Goal: Task Accomplishment & Management: Manage account settings

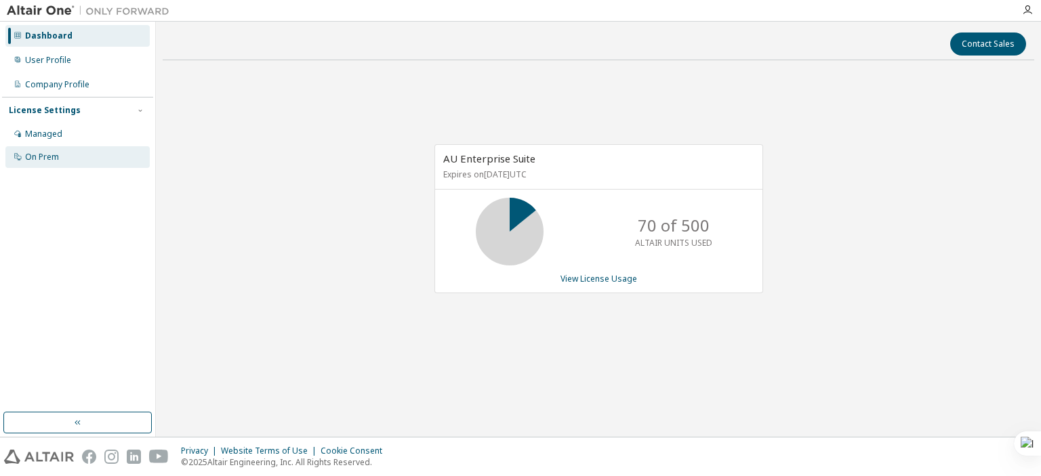
click at [45, 154] on div "On Prem" at bounding box center [42, 157] width 34 height 11
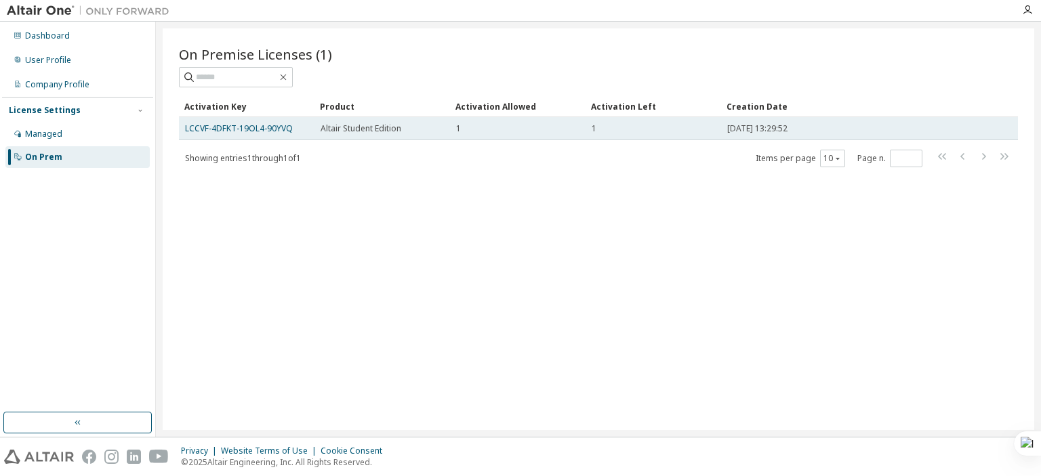
click at [241, 134] on td "LCCVF-4DFKT-19OL4-90YVQ" at bounding box center [247, 128] width 136 height 23
click at [253, 129] on link "LCCVF-4DFKT-19OL4-90YVQ" at bounding box center [239, 129] width 108 height 12
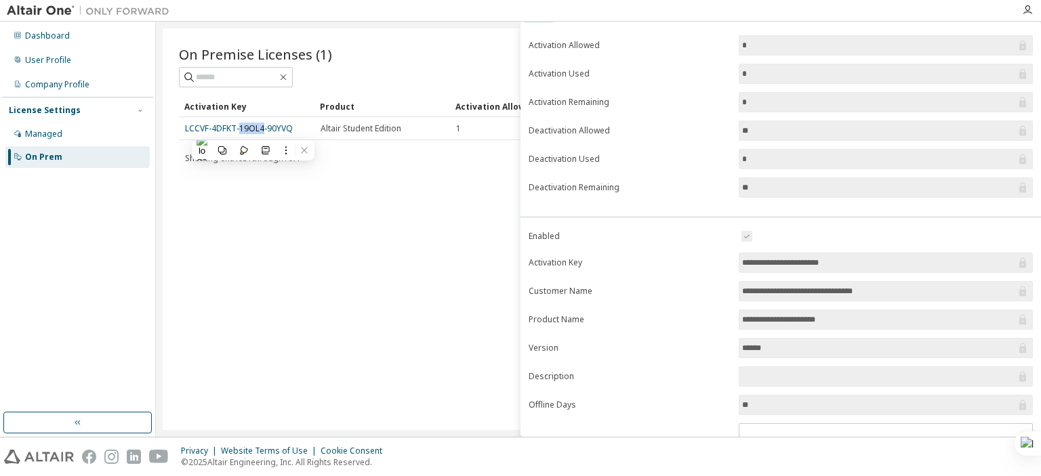
scroll to position [144, 0]
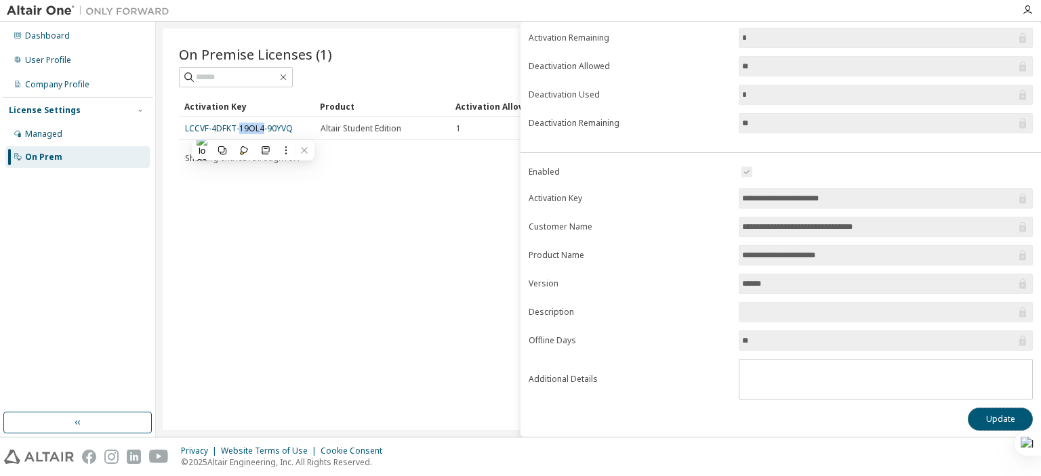
click at [975, 419] on button "Update" at bounding box center [1000, 419] width 65 height 23
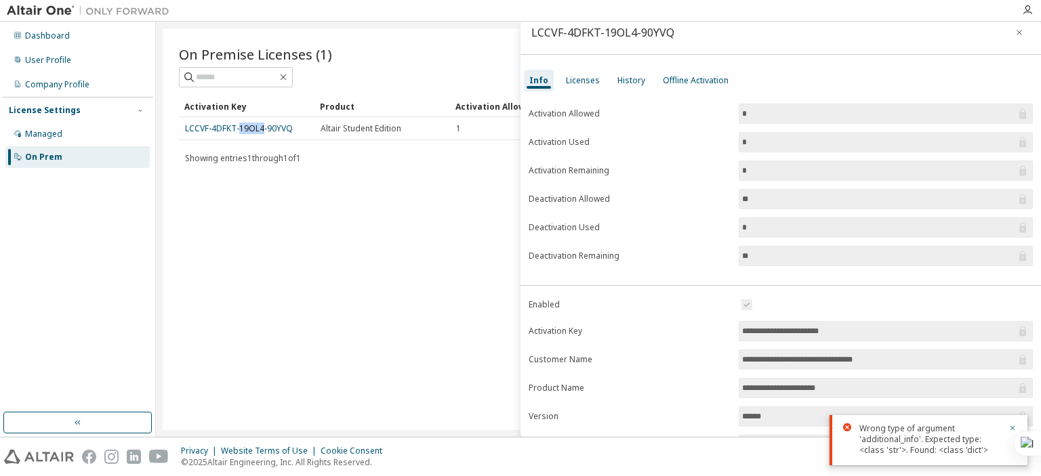
scroll to position [0, 0]
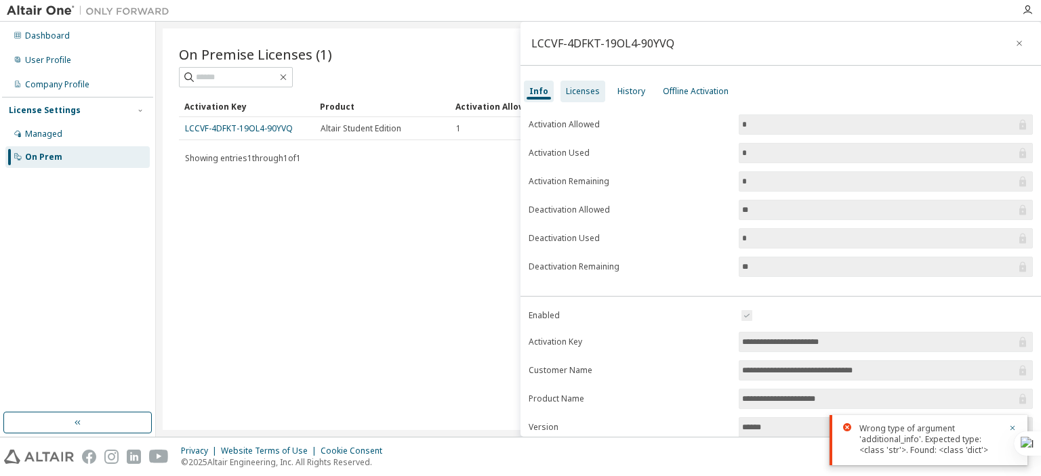
click at [586, 89] on div "Licenses" at bounding box center [583, 91] width 34 height 11
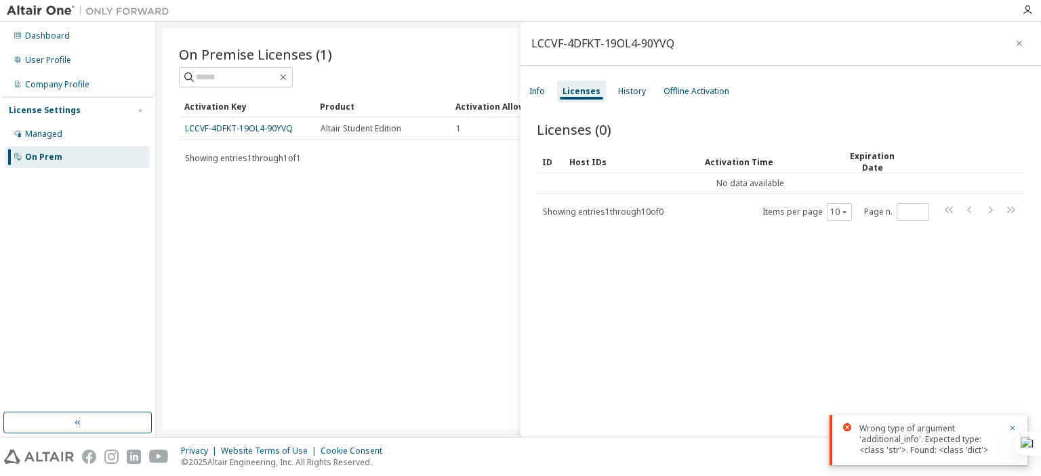
click at [404, 201] on div "On Premise Licenses (1) Clear Load Save Save As Field Operator Value Select fil…" at bounding box center [599, 229] width 872 height 402
click at [87, 159] on div "On Prem" at bounding box center [77, 157] width 144 height 22
